Goal: Task Accomplishment & Management: Use online tool/utility

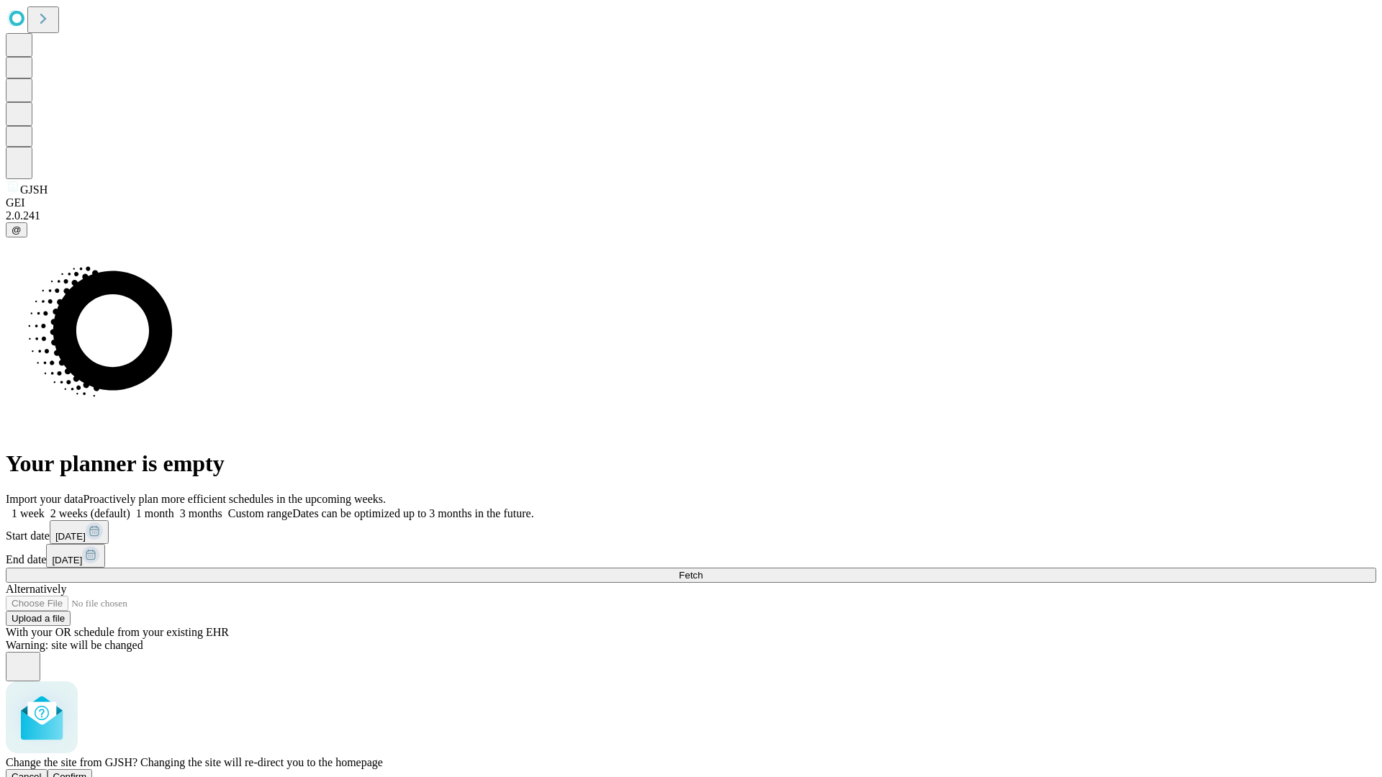
click at [87, 772] on span "Confirm" at bounding box center [70, 777] width 34 height 11
click at [130, 507] on label "2 weeks (default)" at bounding box center [88, 513] width 86 height 12
click at [702, 570] on span "Fetch" at bounding box center [691, 575] width 24 height 11
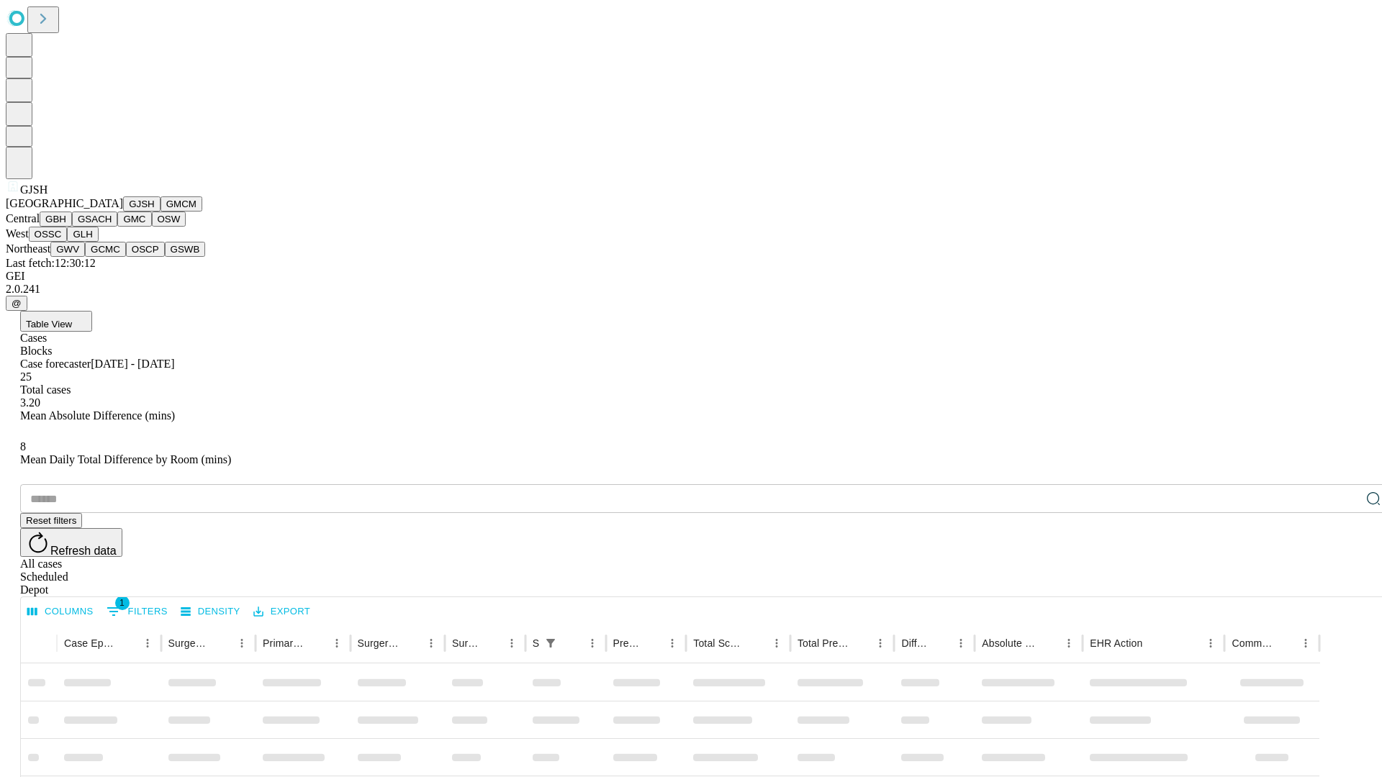
click at [161, 212] on button "GMCM" at bounding box center [182, 203] width 42 height 15
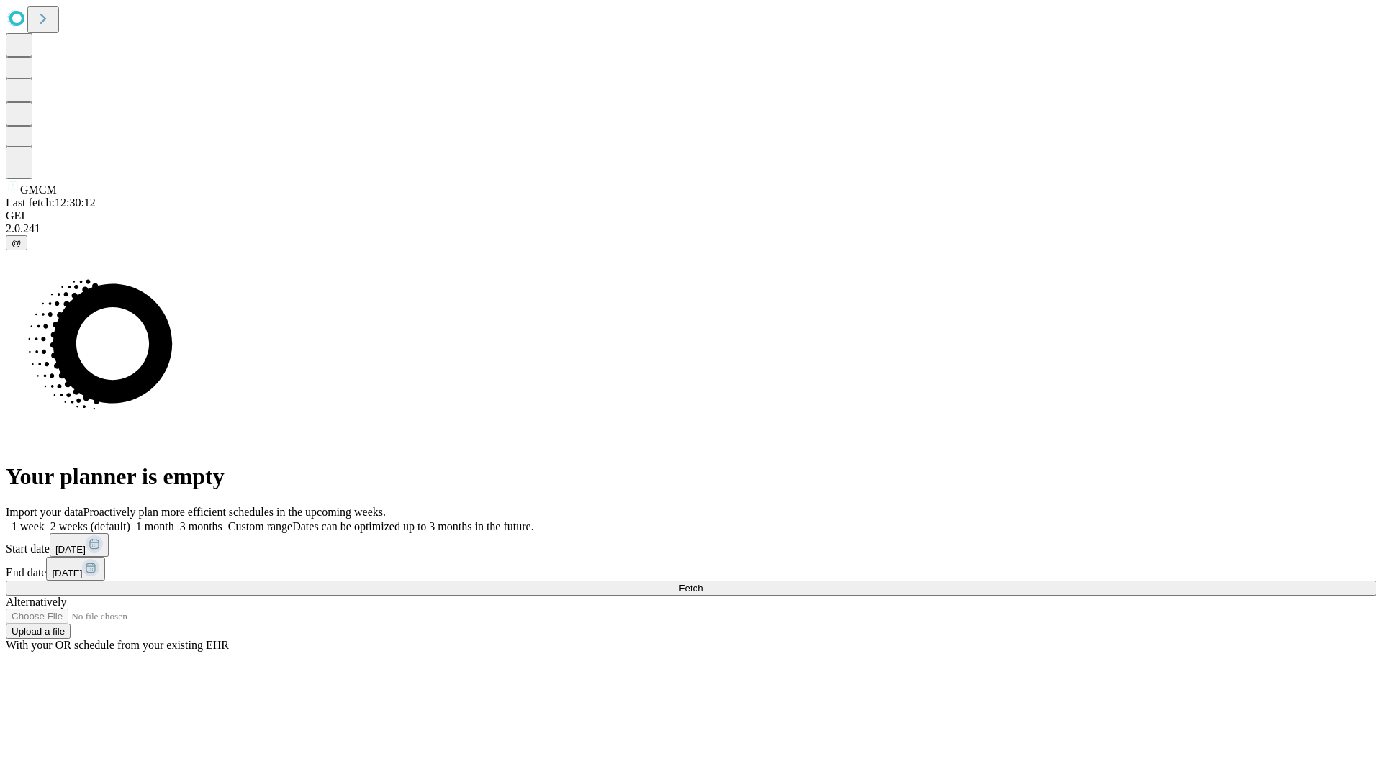
click at [130, 520] on label "2 weeks (default)" at bounding box center [88, 526] width 86 height 12
click at [702, 583] on span "Fetch" at bounding box center [691, 588] width 24 height 11
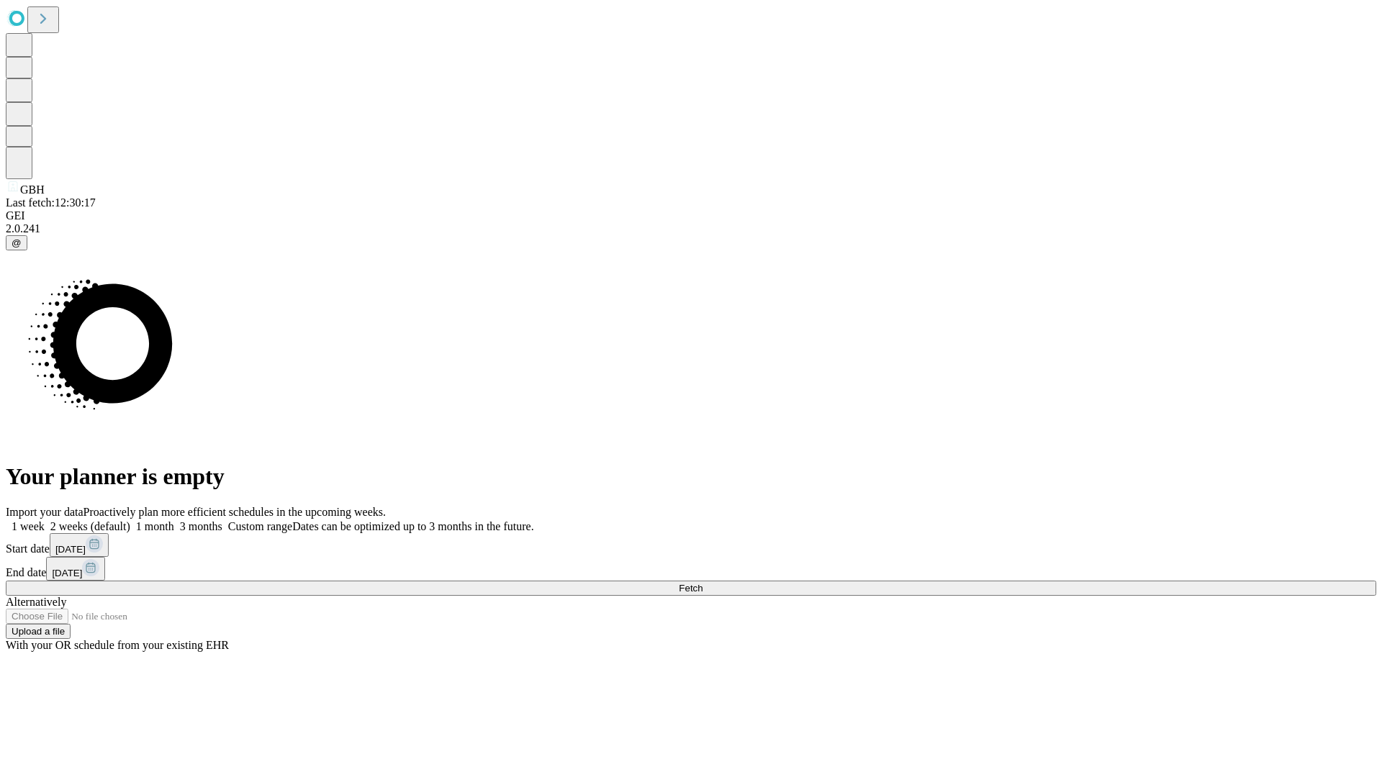
click at [130, 520] on label "2 weeks (default)" at bounding box center [88, 526] width 86 height 12
click at [702, 583] on span "Fetch" at bounding box center [691, 588] width 24 height 11
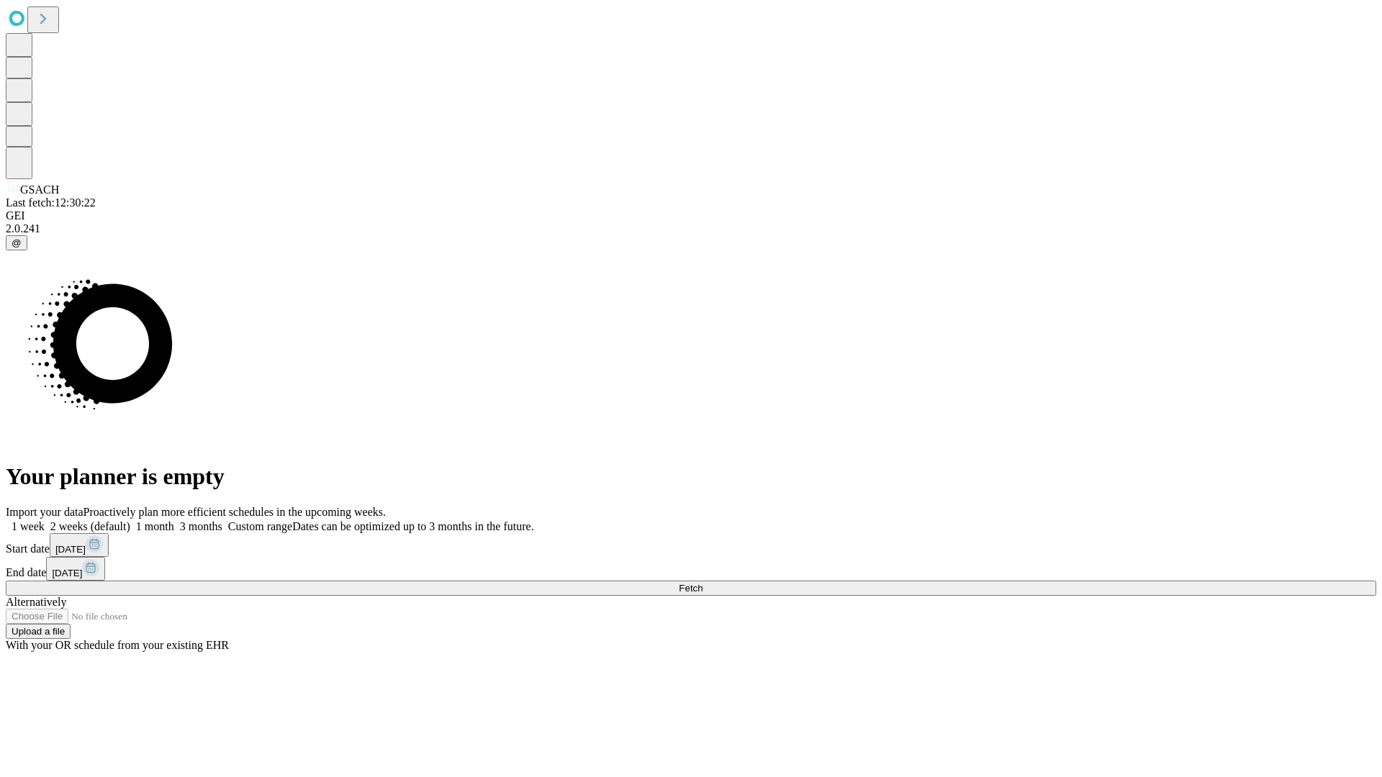
click at [130, 520] on label "2 weeks (default)" at bounding box center [88, 526] width 86 height 12
click at [702, 583] on span "Fetch" at bounding box center [691, 588] width 24 height 11
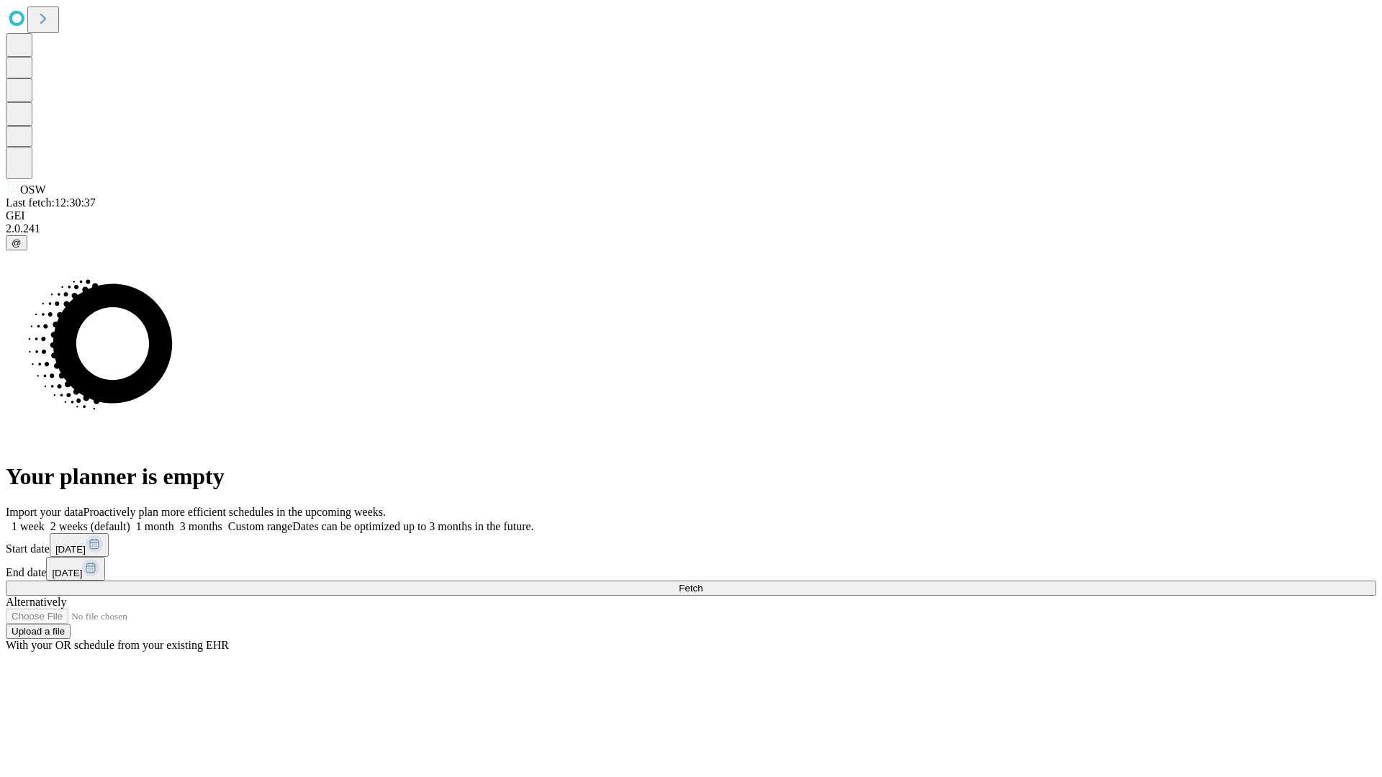
click at [702, 583] on span "Fetch" at bounding box center [691, 588] width 24 height 11
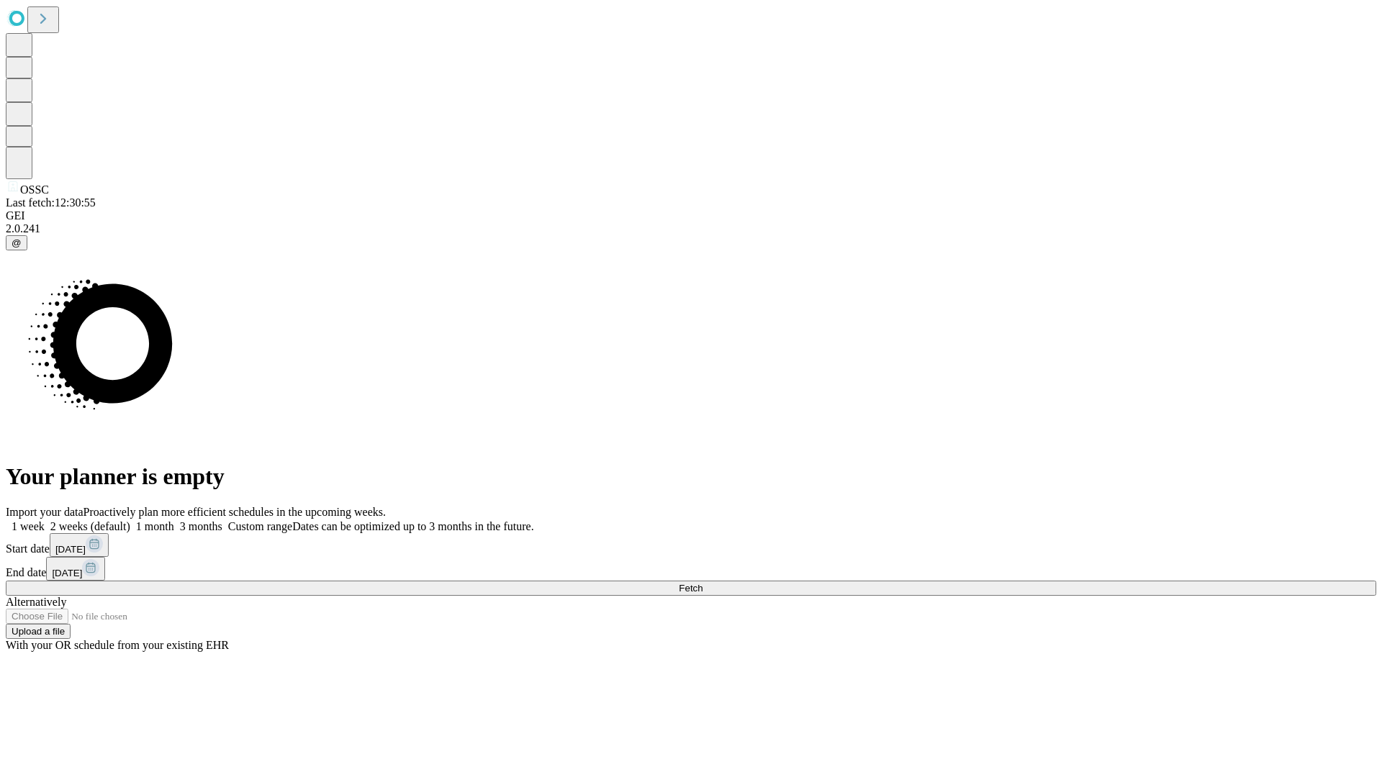
click at [130, 520] on label "2 weeks (default)" at bounding box center [88, 526] width 86 height 12
click at [702, 583] on span "Fetch" at bounding box center [691, 588] width 24 height 11
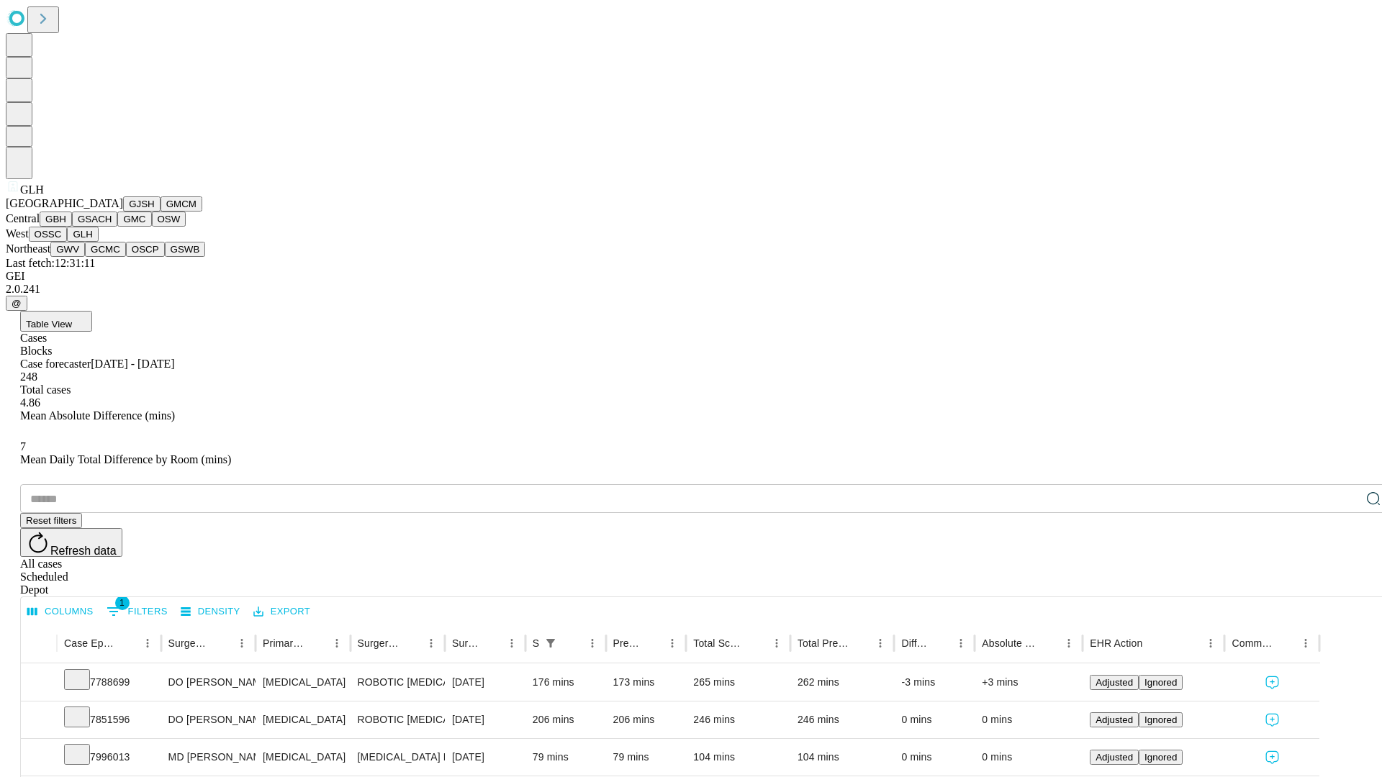
click at [85, 257] on button "GWV" at bounding box center [67, 249] width 35 height 15
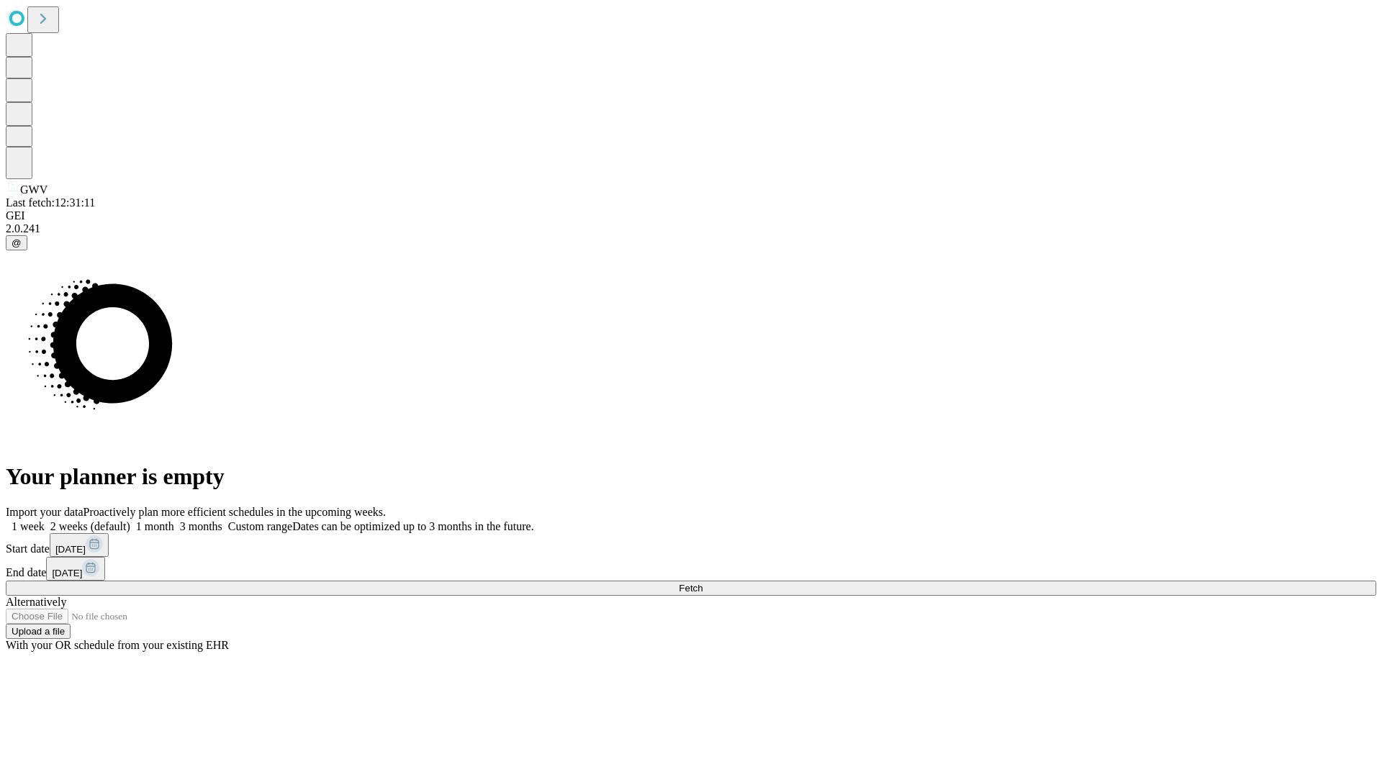
click at [130, 520] on label "2 weeks (default)" at bounding box center [88, 526] width 86 height 12
click at [702, 583] on span "Fetch" at bounding box center [691, 588] width 24 height 11
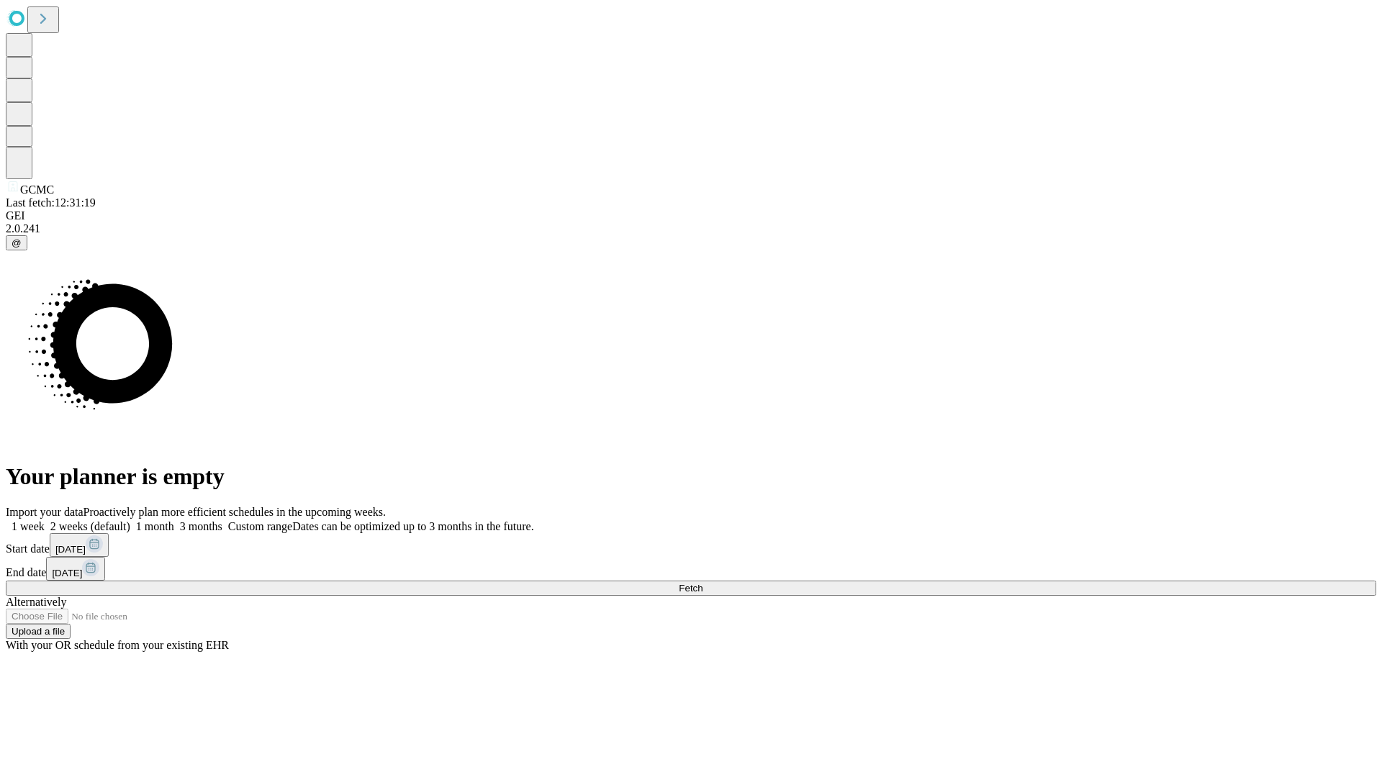
click at [130, 520] on label "2 weeks (default)" at bounding box center [88, 526] width 86 height 12
click at [702, 583] on span "Fetch" at bounding box center [691, 588] width 24 height 11
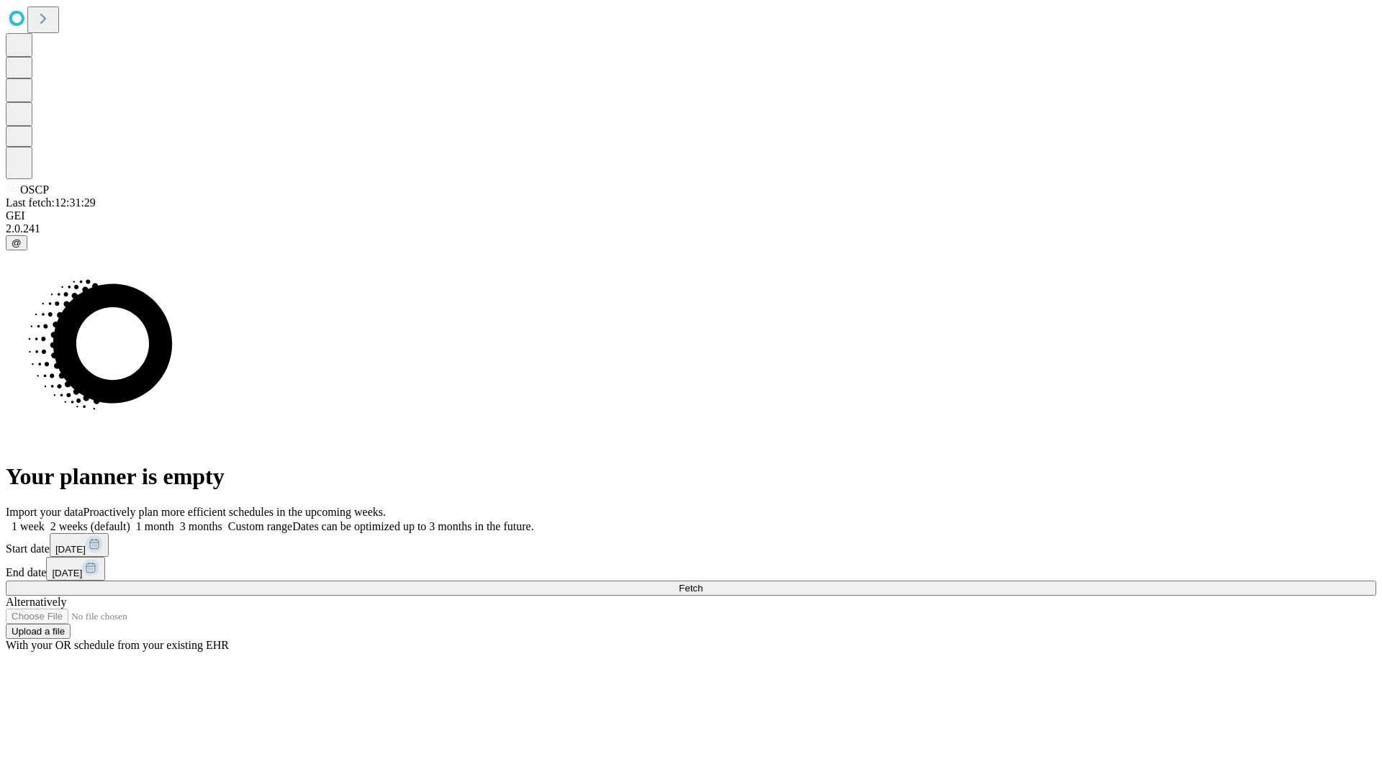
click at [130, 520] on label "2 weeks (default)" at bounding box center [88, 526] width 86 height 12
click at [702, 583] on span "Fetch" at bounding box center [691, 588] width 24 height 11
